Goal: Information Seeking & Learning: Learn about a topic

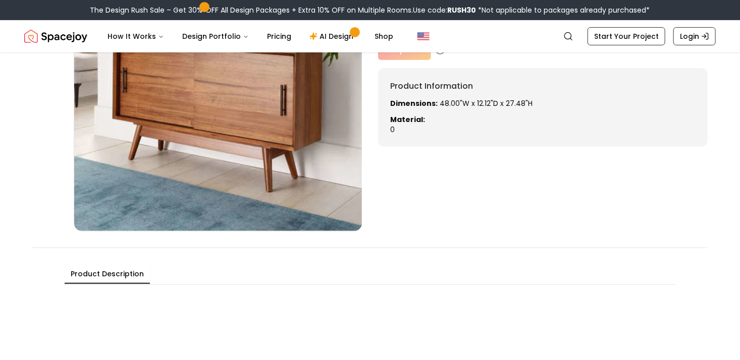
scroll to position [135, 0]
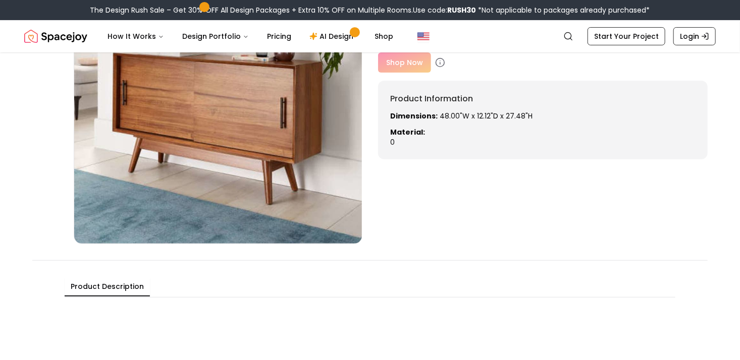
click at [118, 286] on Description "Product Description" at bounding box center [107, 286] width 85 height 19
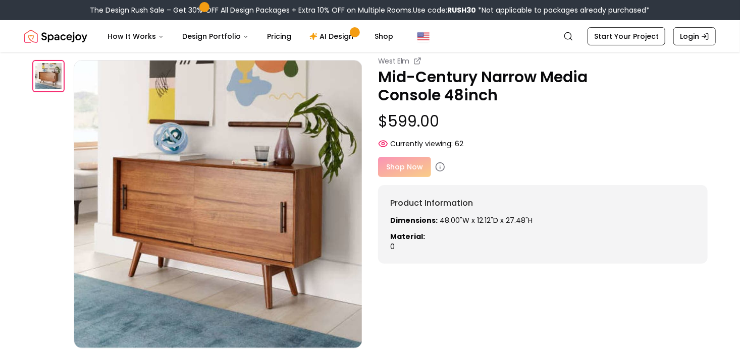
scroll to position [0, 0]
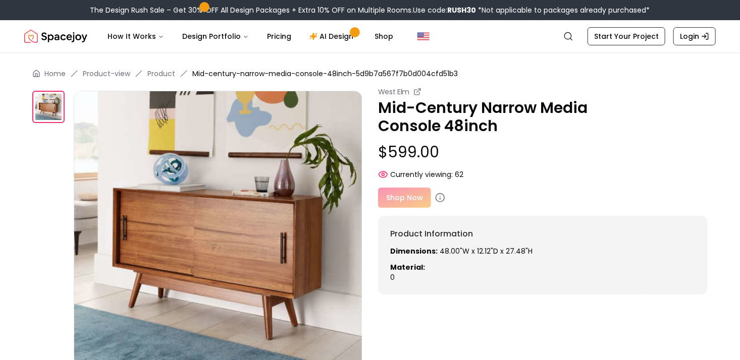
click at [275, 257] on img at bounding box center [218, 235] width 289 height 289
click at [54, 74] on link "Home" at bounding box center [54, 74] width 21 height 10
